Goal: Information Seeking & Learning: Stay updated

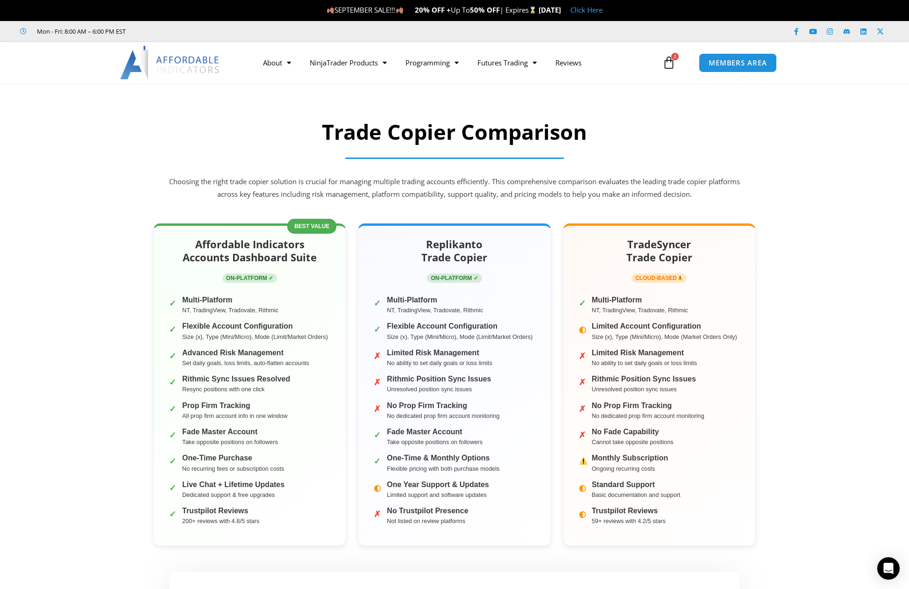
click at [202, 60] on img at bounding box center [170, 63] width 100 height 34
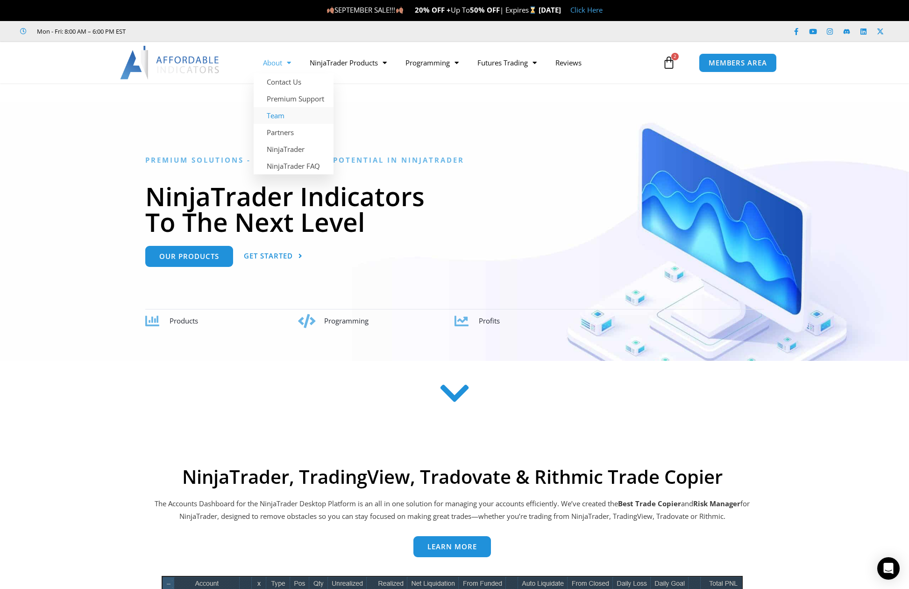
click at [290, 114] on link "Team" at bounding box center [294, 115] width 80 height 17
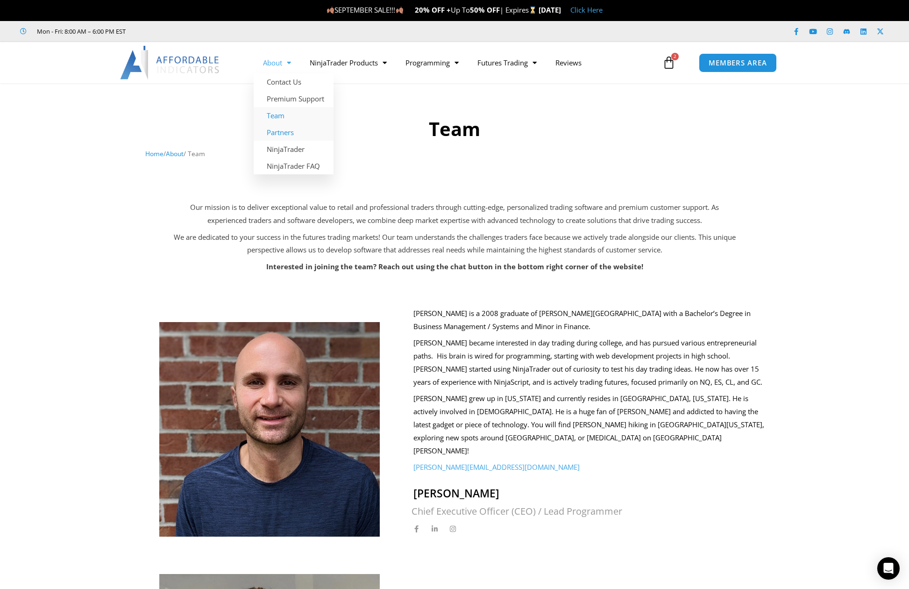
click at [274, 126] on link "Partners" at bounding box center [294, 132] width 80 height 17
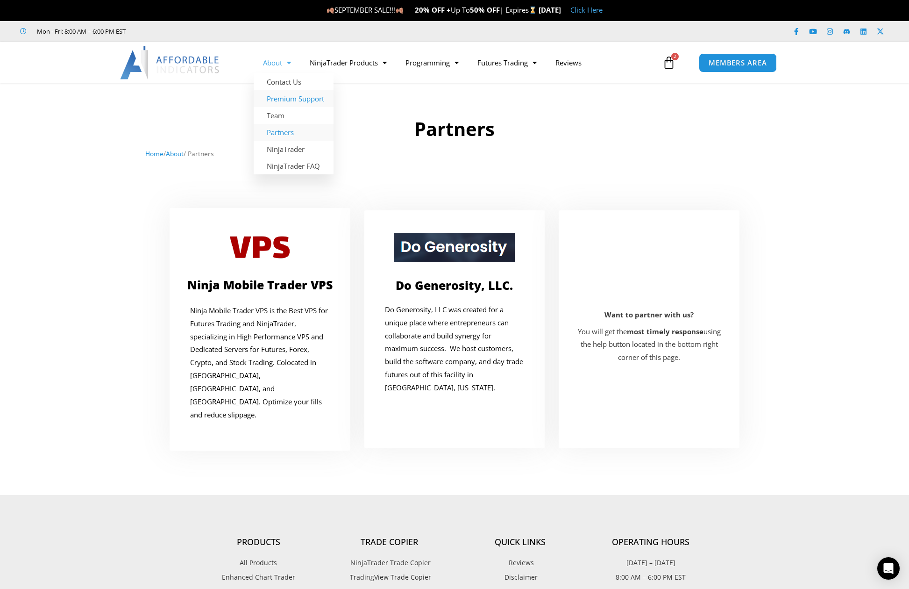
click at [289, 104] on link "Premium Support" at bounding box center [294, 98] width 80 height 17
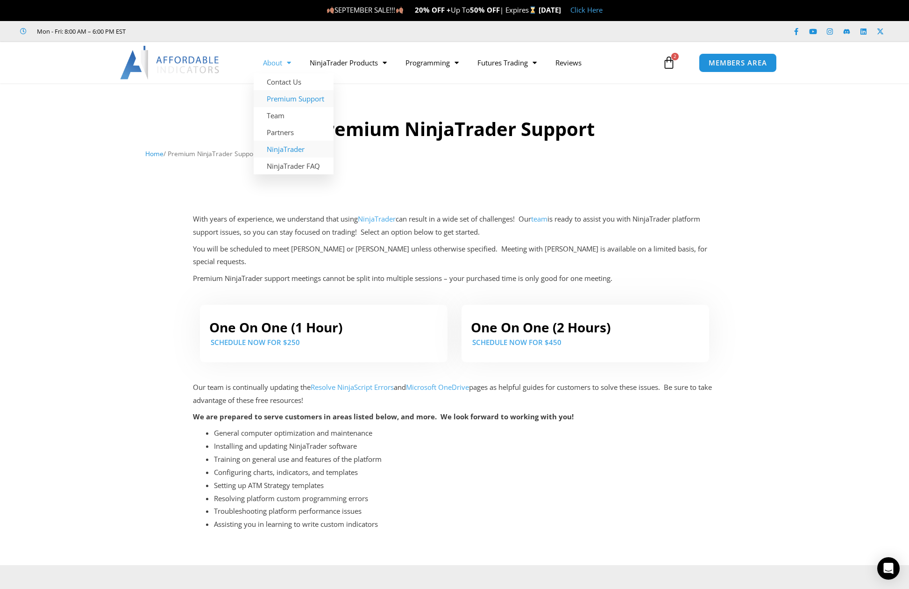
click at [274, 152] on link "NinjaTrader" at bounding box center [294, 149] width 80 height 17
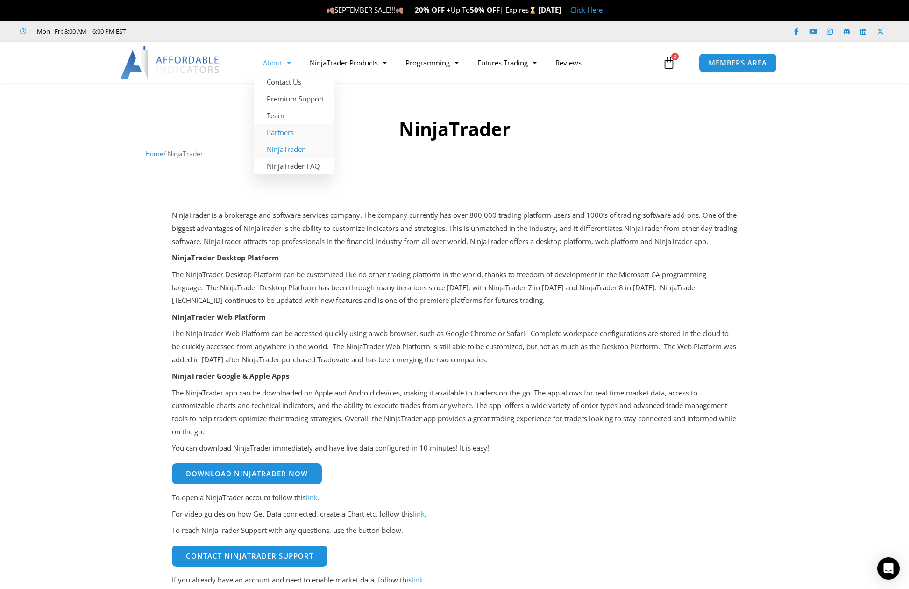
click at [283, 127] on link "Partners" at bounding box center [294, 132] width 80 height 17
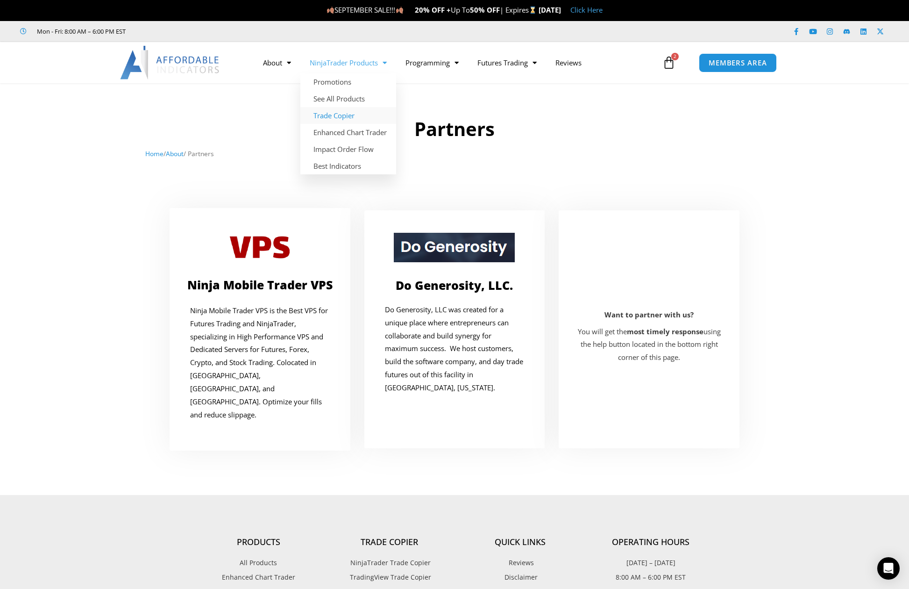
click at [365, 120] on link "Trade Copier" at bounding box center [349, 115] width 96 height 17
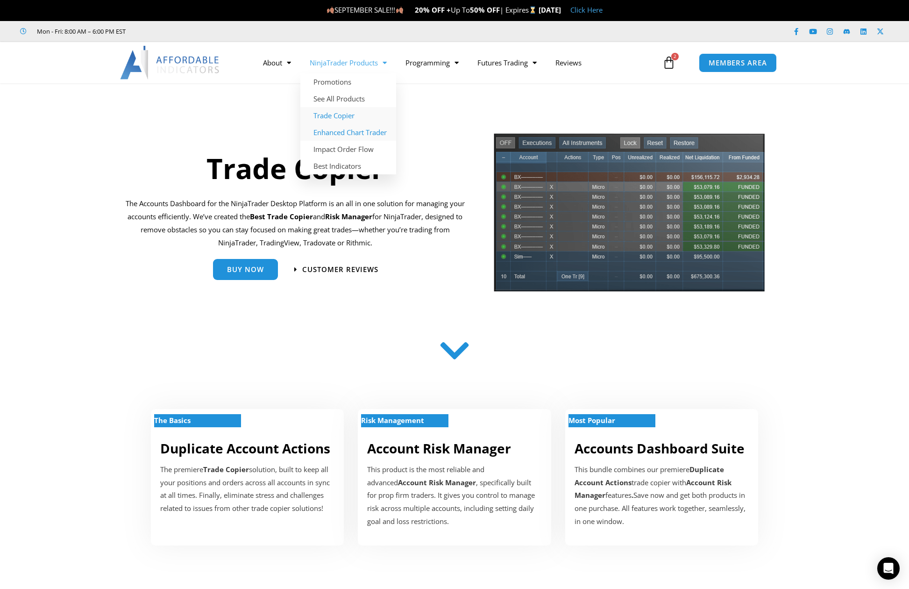
click at [357, 128] on link "Enhanced Chart Trader" at bounding box center [349, 132] width 96 height 17
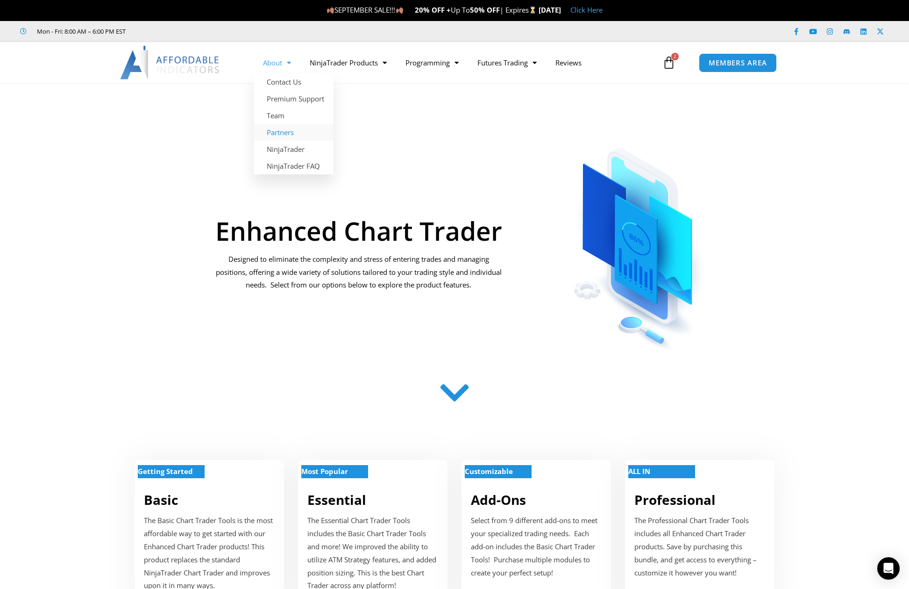
click at [278, 140] on link "Partners" at bounding box center [294, 132] width 80 height 17
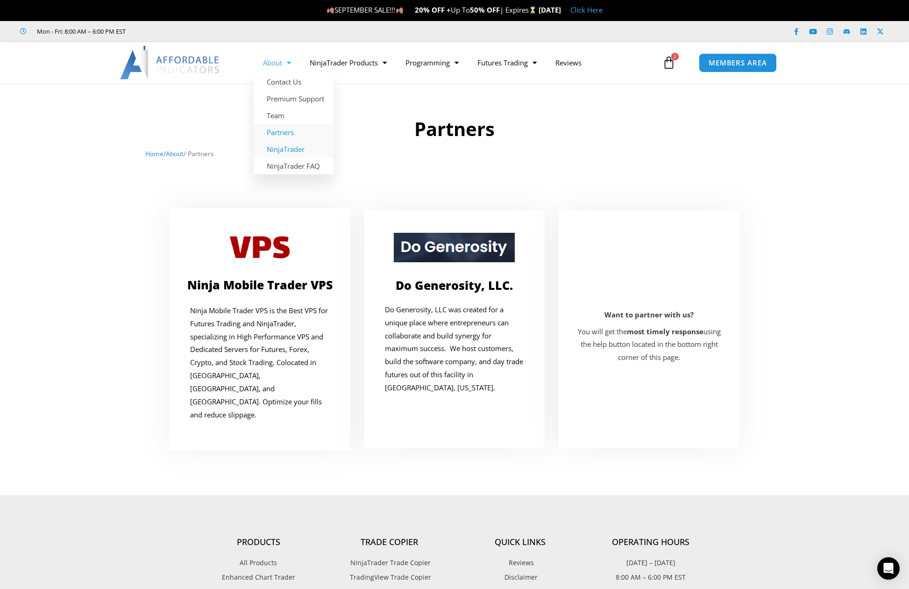
click at [291, 146] on link "NinjaTrader" at bounding box center [294, 149] width 80 height 17
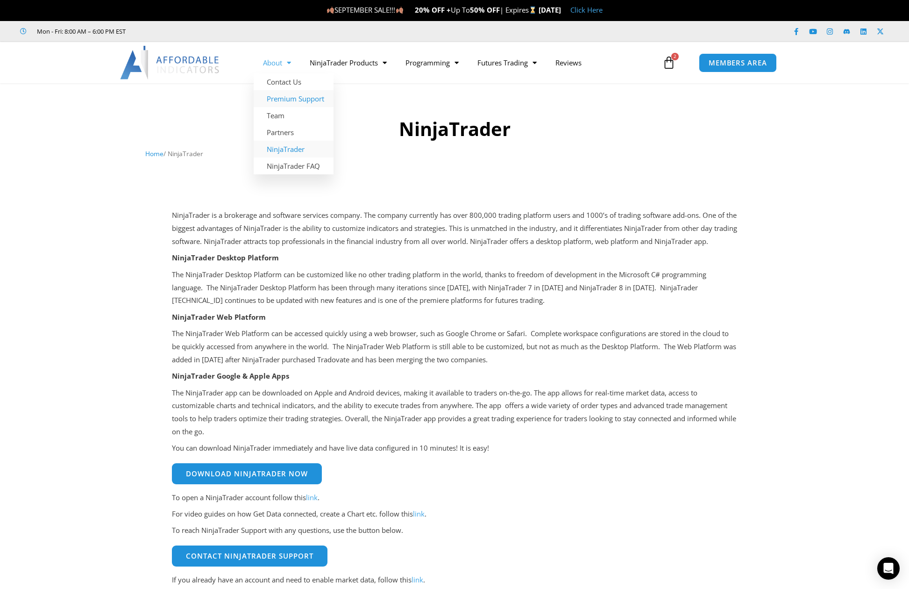
click at [291, 100] on link "Premium Support" at bounding box center [294, 98] width 80 height 17
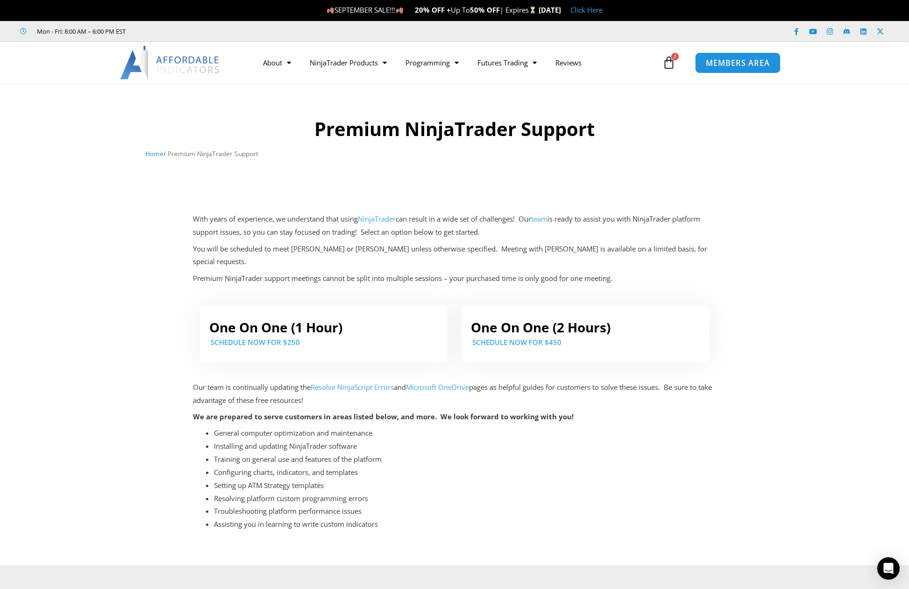
click at [714, 70] on link "MEMBERS AREA" at bounding box center [738, 62] width 86 height 21
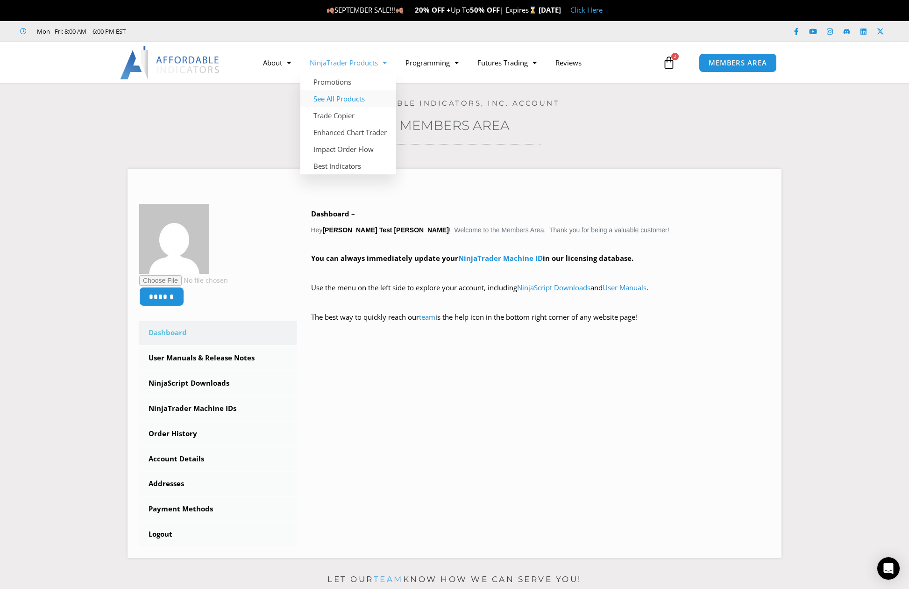
click at [341, 102] on link "See All Products" at bounding box center [349, 98] width 96 height 17
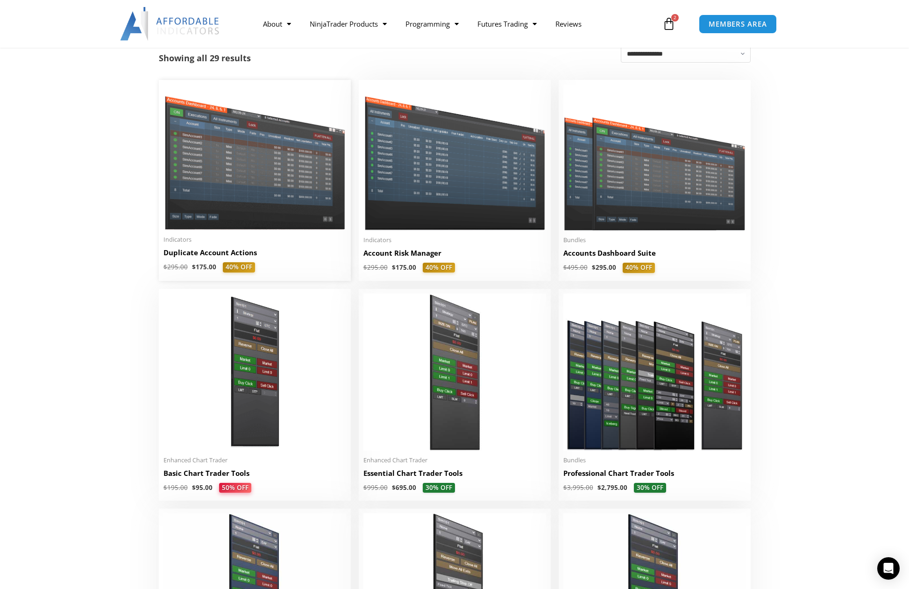
scroll to position [187, 0]
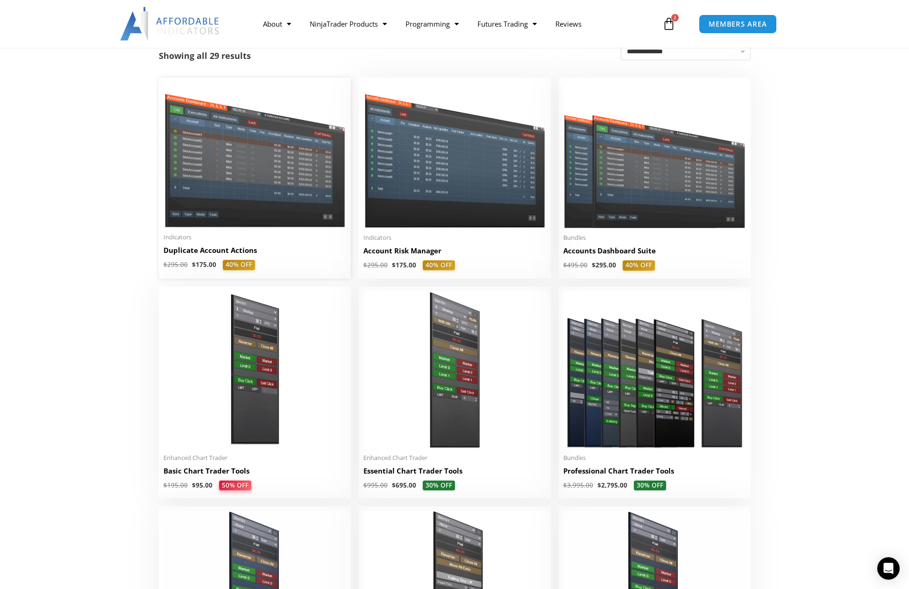
click at [201, 144] on img at bounding box center [255, 154] width 183 height 145
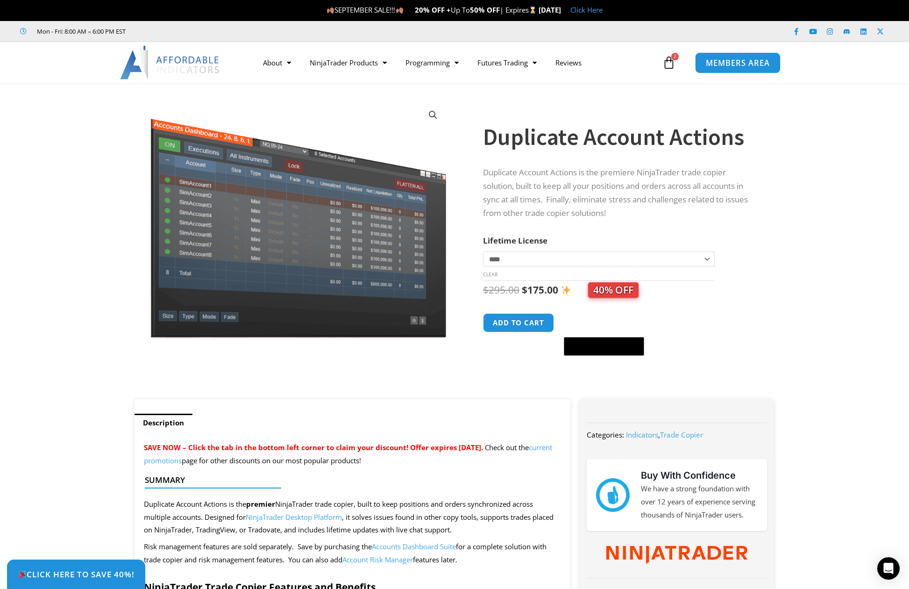
click at [740, 54] on link "MEMBERS AREA" at bounding box center [738, 62] width 86 height 21
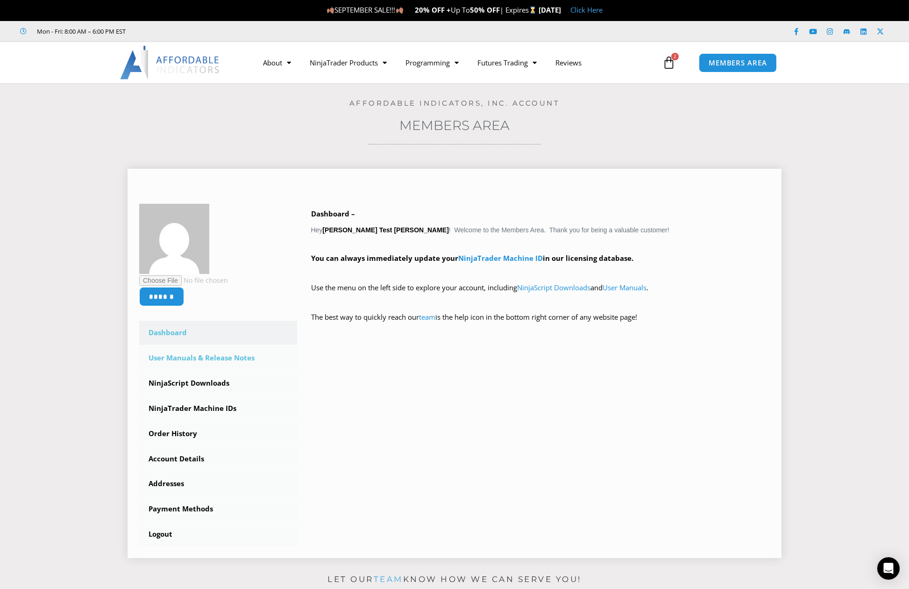
click at [237, 356] on link "User Manuals & Release Notes" at bounding box center [218, 358] width 158 height 24
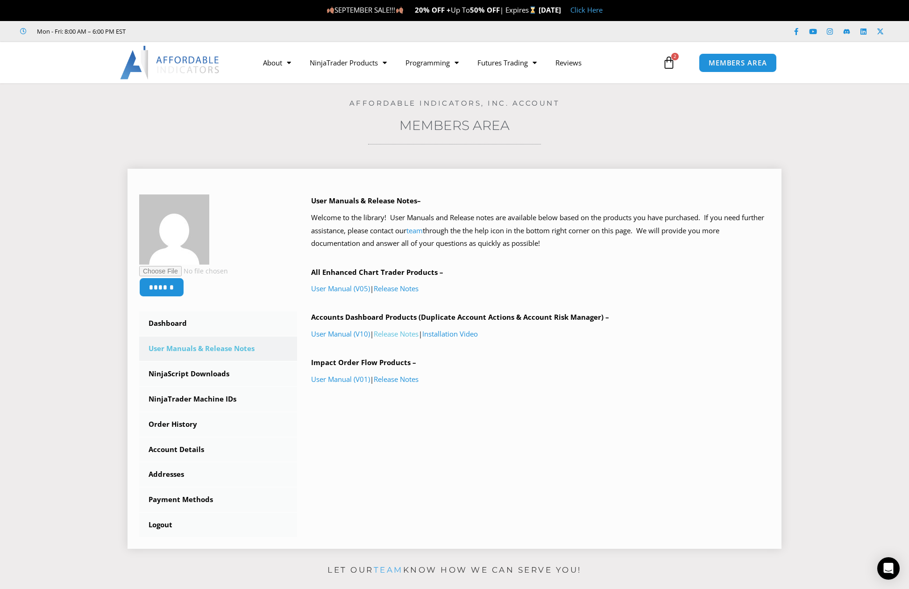
click at [404, 331] on link "Release Notes" at bounding box center [396, 333] width 45 height 9
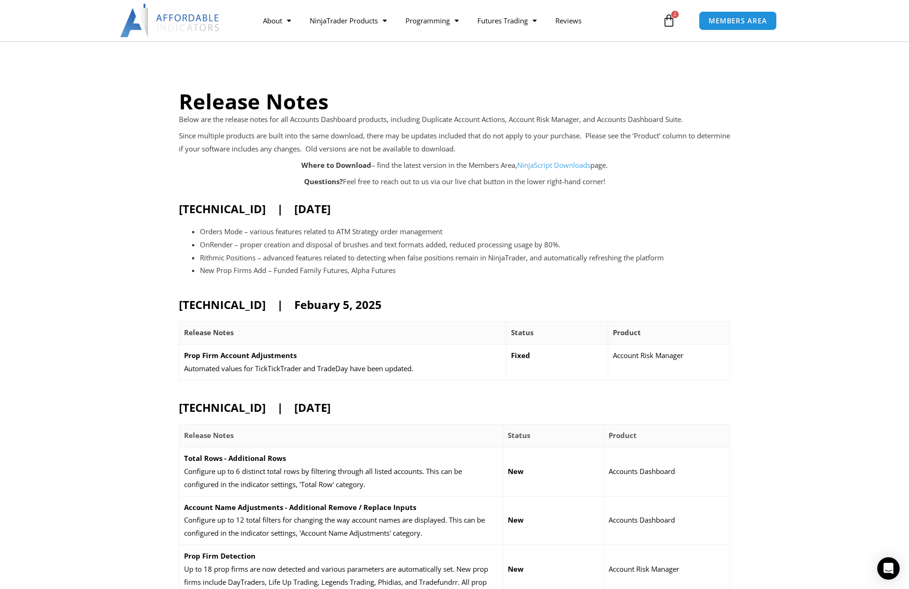
scroll to position [93, 0]
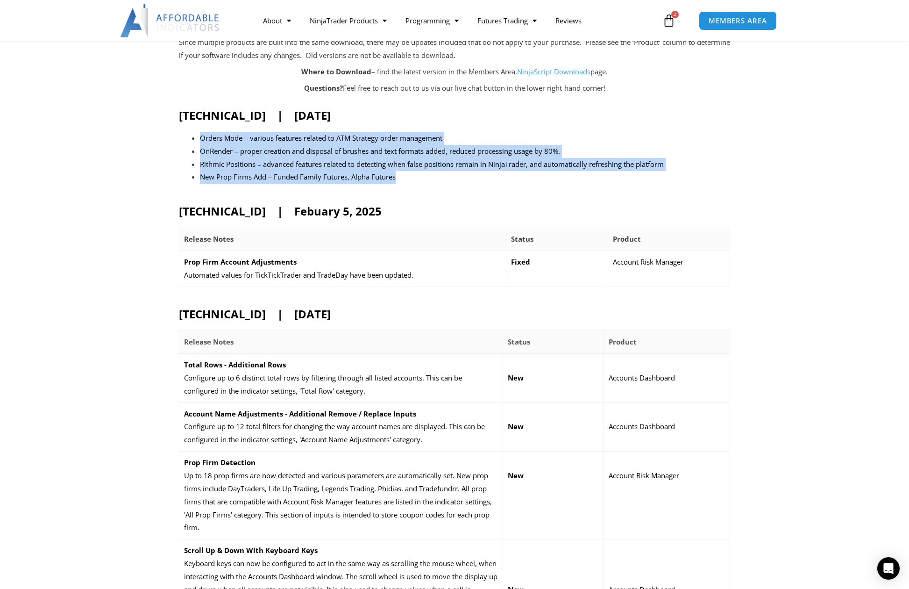
drag, startPoint x: 398, startPoint y: 230, endPoint x: 151, endPoint y: 181, distance: 251.6
click at [326, 184] on li "New Prop Firms Add – Funded Family Futures, Alpha Futures" at bounding box center [465, 177] width 530 height 13
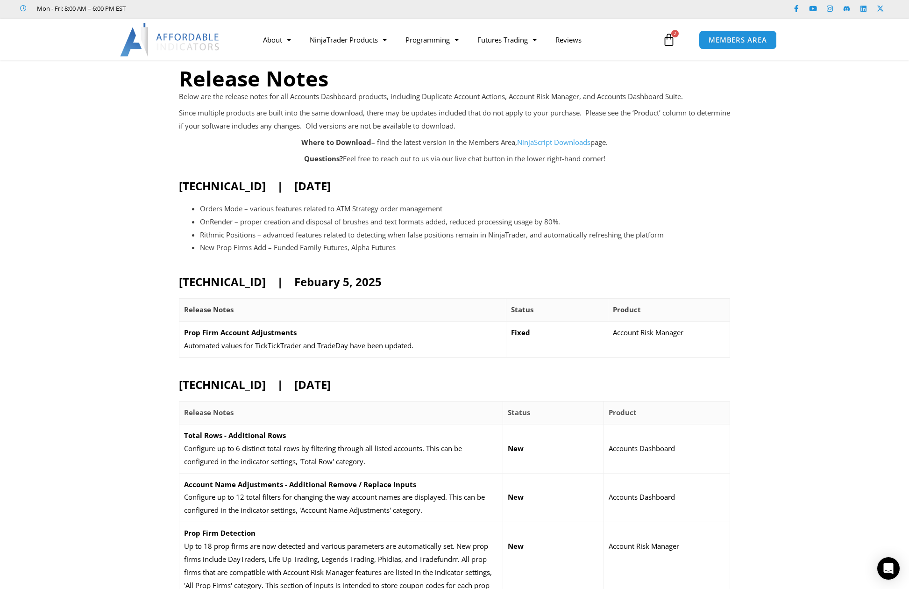
scroll to position [0, 0]
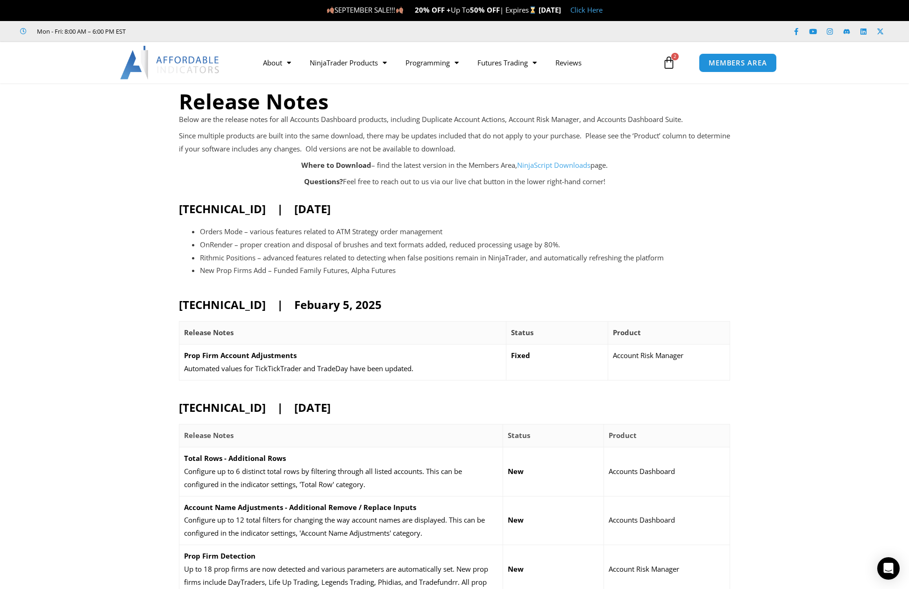
drag, startPoint x: 367, startPoint y: 462, endPoint x: 171, endPoint y: 351, distance: 225.0
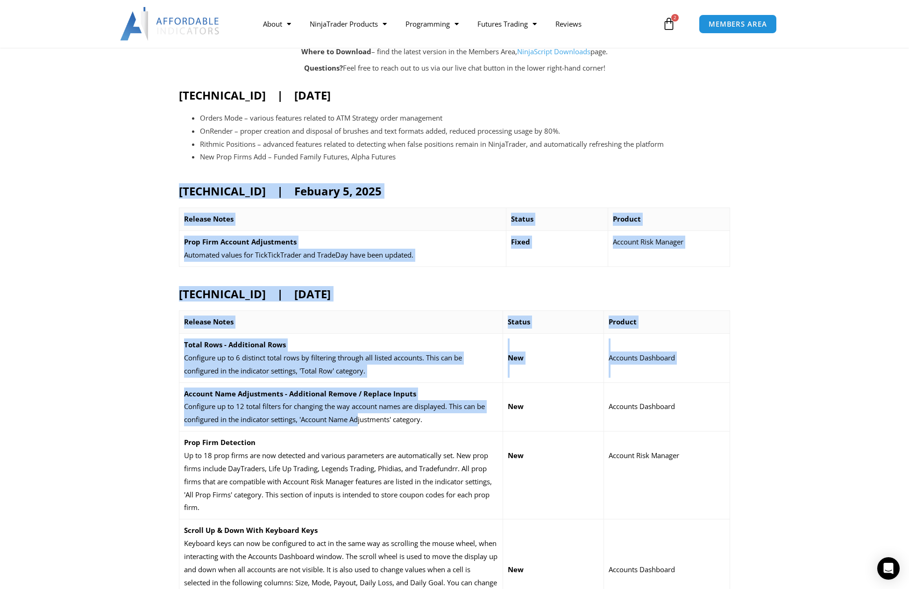
scroll to position [187, 0]
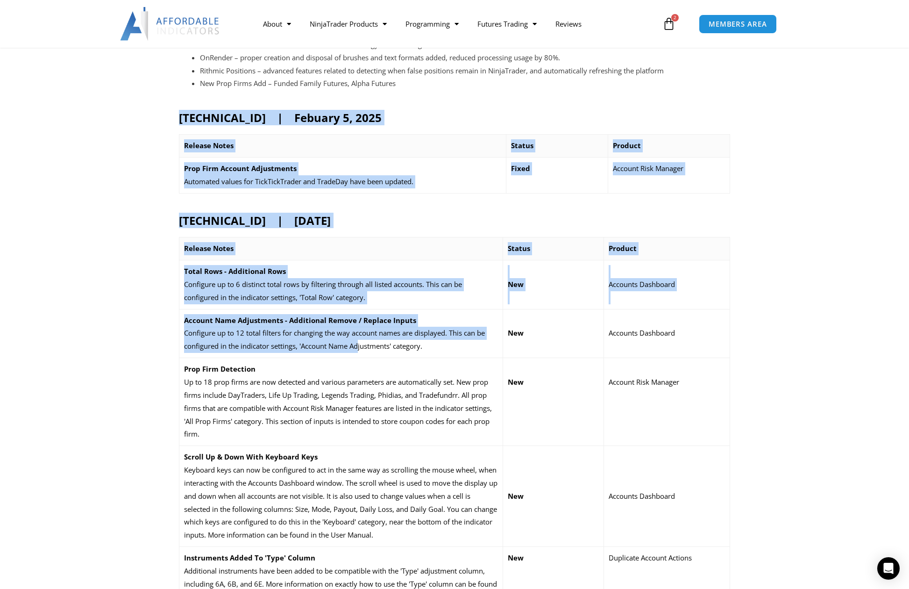
drag, startPoint x: 164, startPoint y: 351, endPoint x: 682, endPoint y: 259, distance: 525.9
click at [682, 259] on section "[TECHNICAL_ID] | [DATE] Orders Mode – various features related to ATM Strategy …" at bounding box center [454, 527] width 909 height 1034
drag, startPoint x: 682, startPoint y: 259, endPoint x: 675, endPoint y: 262, distance: 7.3
click at [675, 228] on h2 "[TECHNICAL_ID] | [DATE]" at bounding box center [454, 220] width 551 height 14
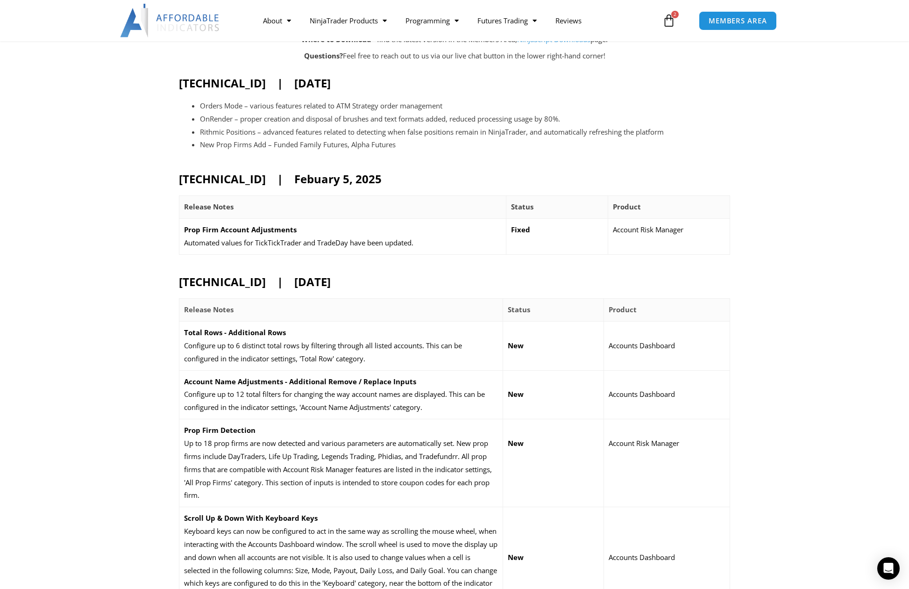
scroll to position [93, 0]
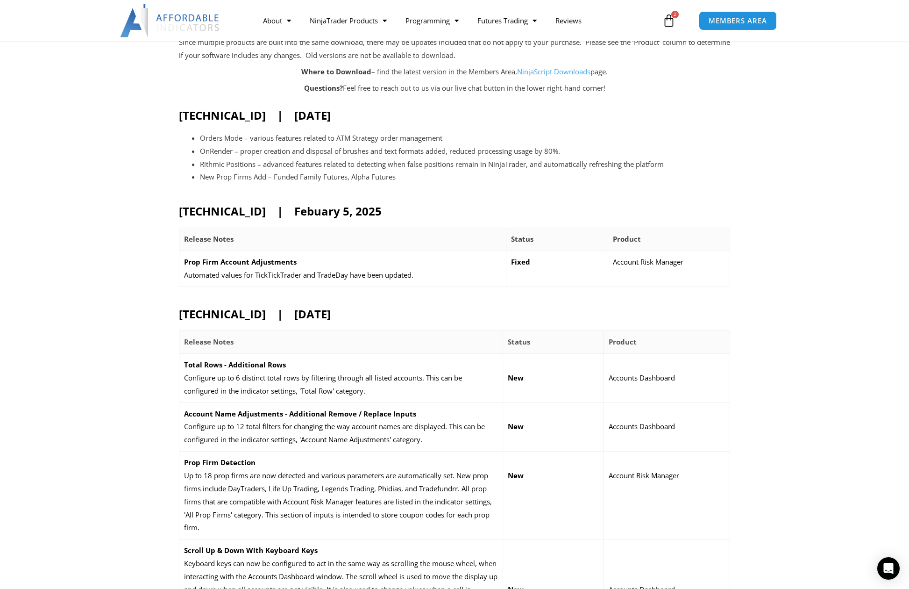
drag, startPoint x: 157, startPoint y: 258, endPoint x: 481, endPoint y: 364, distance: 341.4
click at [481, 321] on h2 "[TECHNICAL_ID] | [DATE]" at bounding box center [454, 314] width 551 height 14
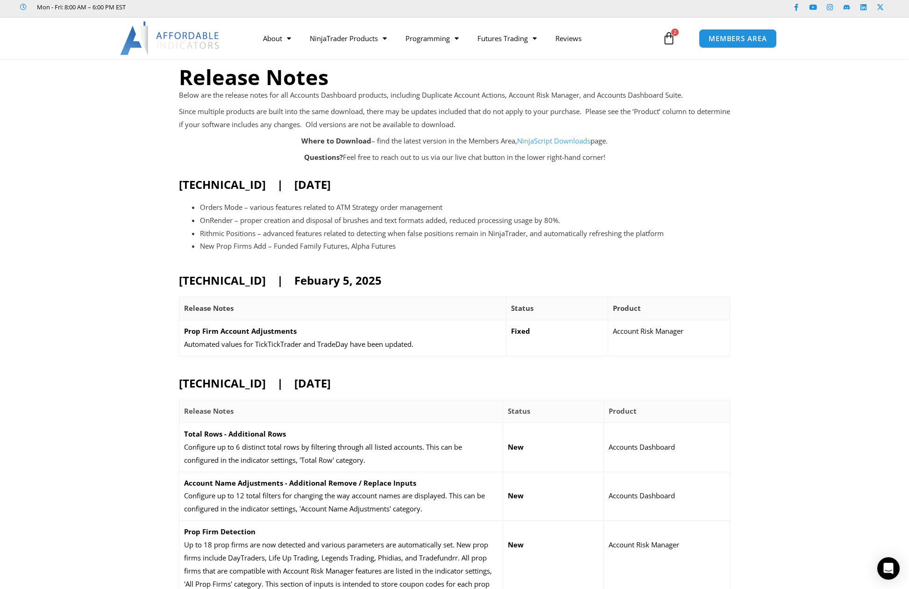
scroll to position [0, 0]
